Goal: Task Accomplishment & Management: Complete application form

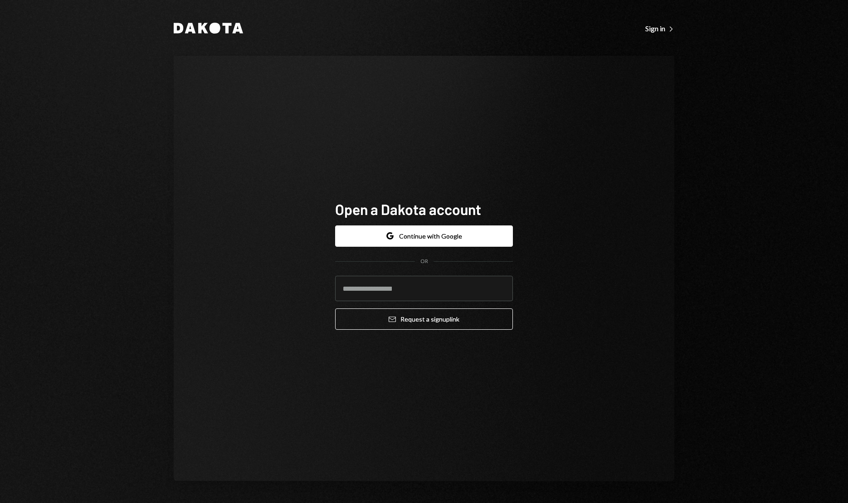
click at [719, 109] on div "Dakota Sign in Right Caret Open a Dakota account Google Continue with Google OR…" at bounding box center [424, 251] width 848 height 503
click at [403, 294] on input "email" at bounding box center [424, 288] width 178 height 25
click at [405, 293] on input "email" at bounding box center [424, 288] width 178 height 25
